Goal: Understand process/instructions

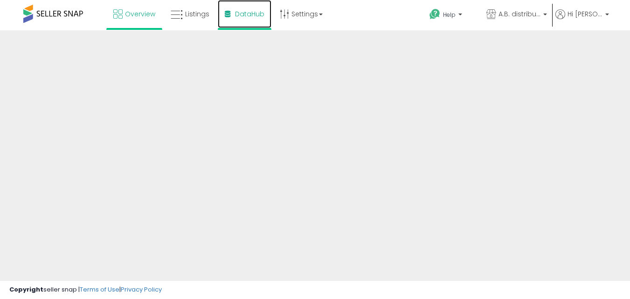
click at [264, 13] on span "DataHub" at bounding box center [249, 13] width 29 height 9
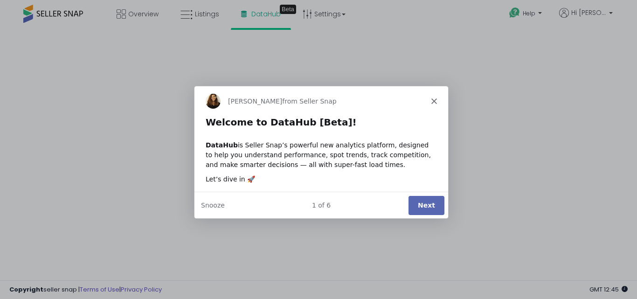
click at [429, 208] on button "Next" at bounding box center [426, 204] width 36 height 19
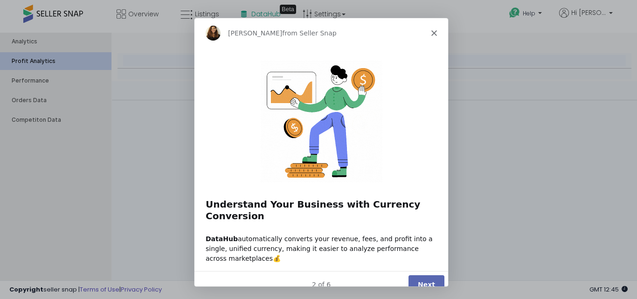
click at [432, 275] on button "Next" at bounding box center [426, 284] width 36 height 19
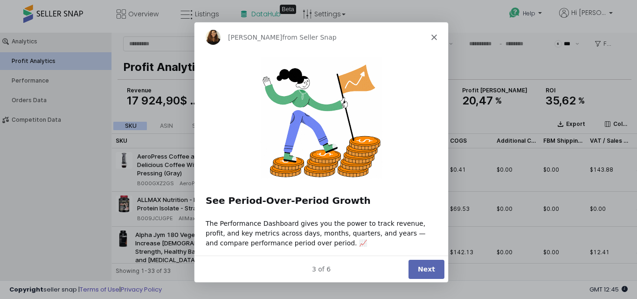
click at [433, 267] on button "Next" at bounding box center [426, 268] width 36 height 19
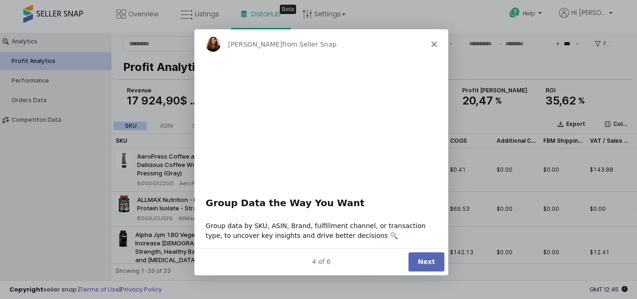
click at [431, 262] on button "Next" at bounding box center [426, 261] width 36 height 19
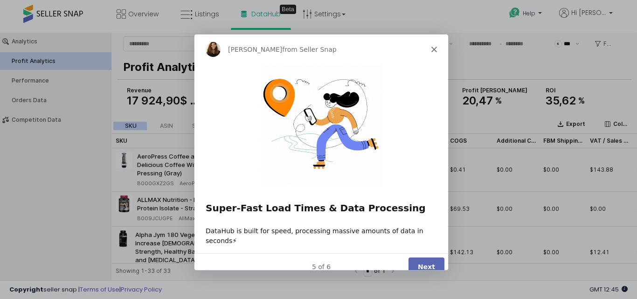
click at [431, 257] on button "Next" at bounding box center [426, 266] width 36 height 19
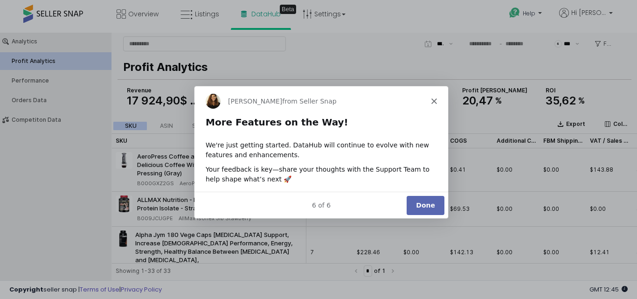
click at [423, 201] on button "Done" at bounding box center [425, 204] width 38 height 19
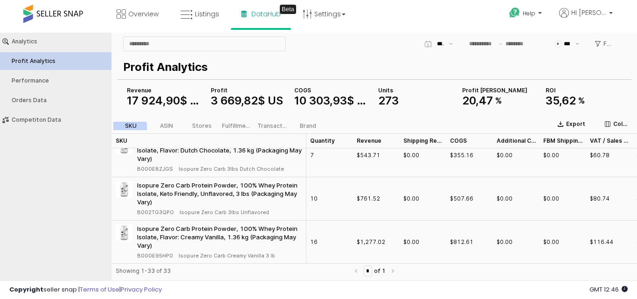
scroll to position [467, 0]
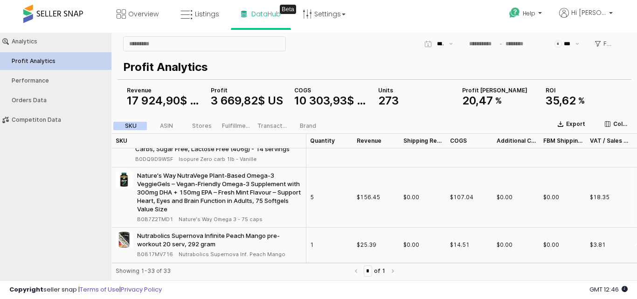
click at [163, 173] on div "Nature's Way NutraVege Plant-Based Omega-3 VeggieGels – Vegan-Friendly Omega-3 …" at bounding box center [219, 192] width 165 height 42
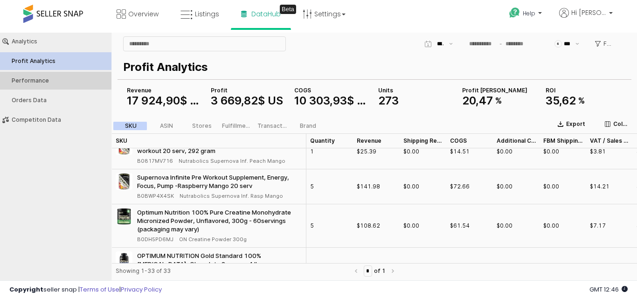
click at [43, 83] on div "Performance" at bounding box center [61, 80] width 98 height 7
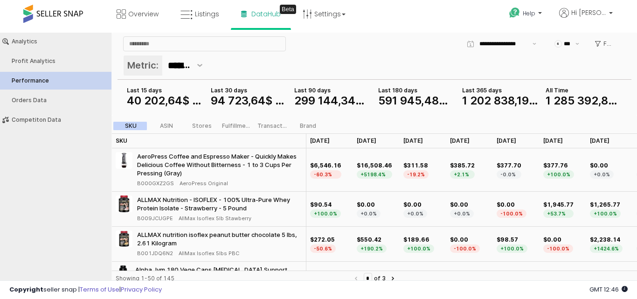
type input "***"
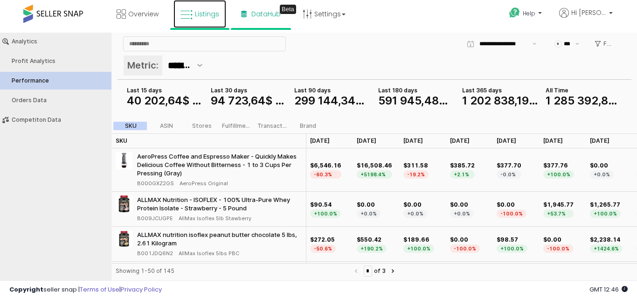
click at [200, 16] on span "Listings" at bounding box center [207, 13] width 24 height 9
